Goal: Task Accomplishment & Management: Manage account settings

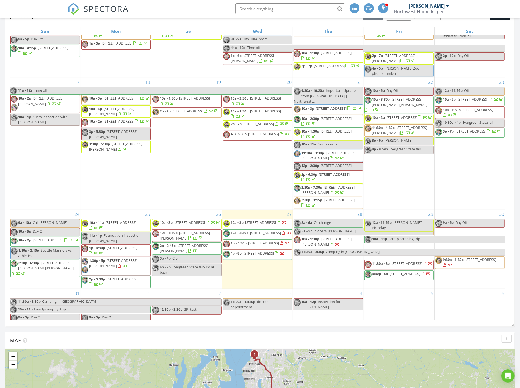
scroll to position [225, 0]
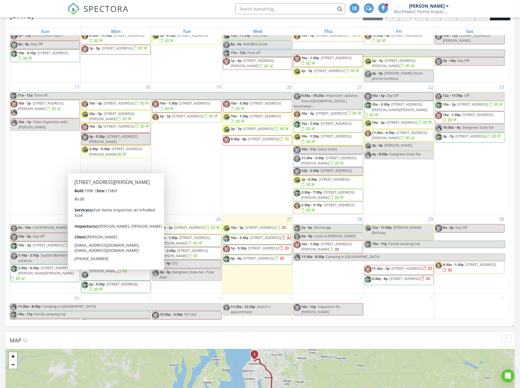
click at [108, 264] on span "612 123rd Ave NE, Lake Stevens 98258" at bounding box center [113, 268] width 48 height 10
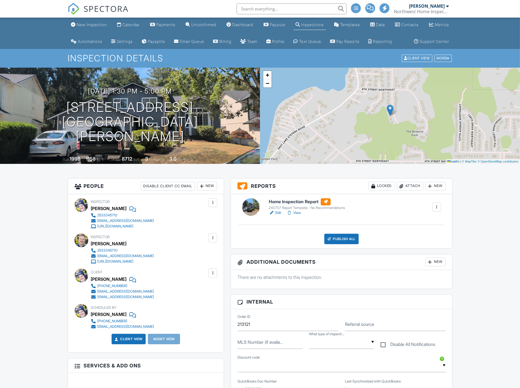
click at [296, 212] on link "View" at bounding box center [294, 212] width 14 height 5
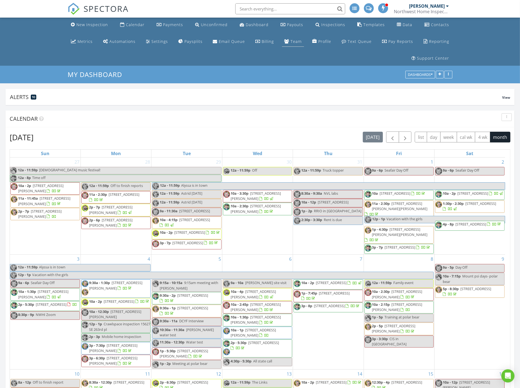
click at [290, 39] on div "Team" at bounding box center [295, 41] width 11 height 5
